Goal: Information Seeking & Learning: Find specific fact

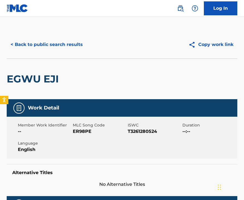
click at [66, 47] on button "< Back to public search results" at bounding box center [47, 45] width 80 height 14
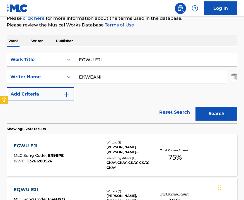
click at [94, 58] on input "EGWU EJI" at bounding box center [155, 59] width 163 height 13
click at [97, 70] on strong "egopiano" at bounding box center [90, 71] width 22 height 5
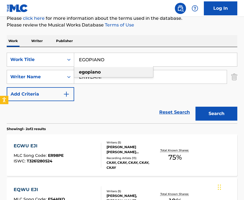
type input "egopiano"
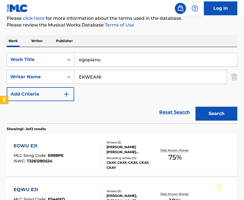
click at [97, 78] on input "EKWEANI" at bounding box center [150, 76] width 152 height 13
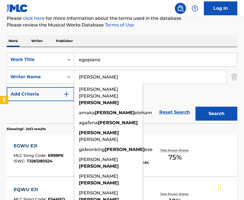
type input "[PERSON_NAME]"
click at [204, 118] on button "Search" at bounding box center [216, 114] width 42 height 14
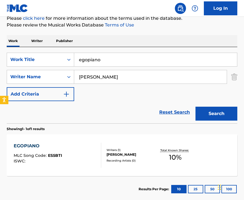
click at [139, 153] on div "[PERSON_NAME]" at bounding box center [130, 154] width 49 height 5
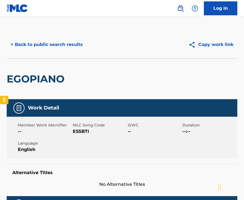
click at [139, 153] on div "Member Work Identifier -- MLC Song Code ES5BTI ISWC -- Duration --:-- Language …" at bounding box center [122, 138] width 230 height 42
click at [38, 42] on button "< Back to public search results" at bounding box center [47, 45] width 80 height 14
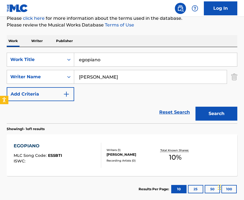
click at [90, 61] on input "egopiano" at bounding box center [155, 59] width 163 height 13
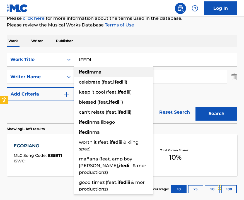
click at [90, 73] on span "mma" at bounding box center [95, 71] width 12 height 5
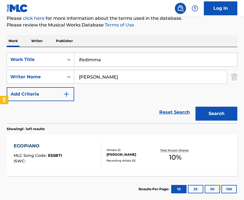
click at [224, 114] on button "Search" at bounding box center [216, 114] width 42 height 14
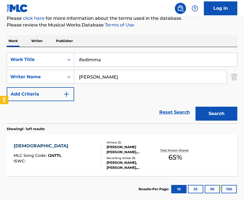
click at [0, 93] on div "The MLC Public Work Search The accuracy and completeness of The MLC's data is d…" at bounding box center [122, 82] width 244 height 240
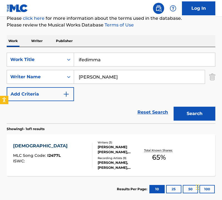
click at [89, 58] on input "ifedimma" at bounding box center [144, 59] width 141 height 13
type input "EGOPIANO"
click at [181, 111] on button "Search" at bounding box center [195, 114] width 42 height 14
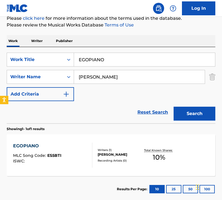
click at [135, 153] on div "[PERSON_NAME]" at bounding box center [120, 154] width 44 height 5
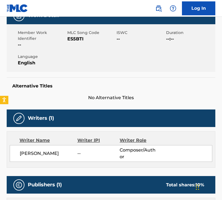
scroll to position [100, 0]
